Goal: Use online tool/utility: Utilize a website feature to perform a specific function

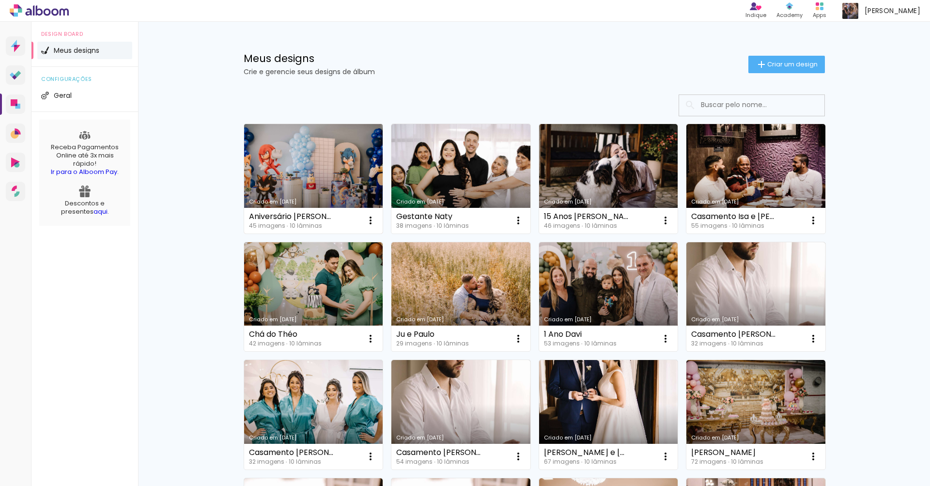
click at [325, 158] on link "Criado em [DATE]" at bounding box center [313, 178] width 139 height 109
